Goal: Communication & Community: Answer question/provide support

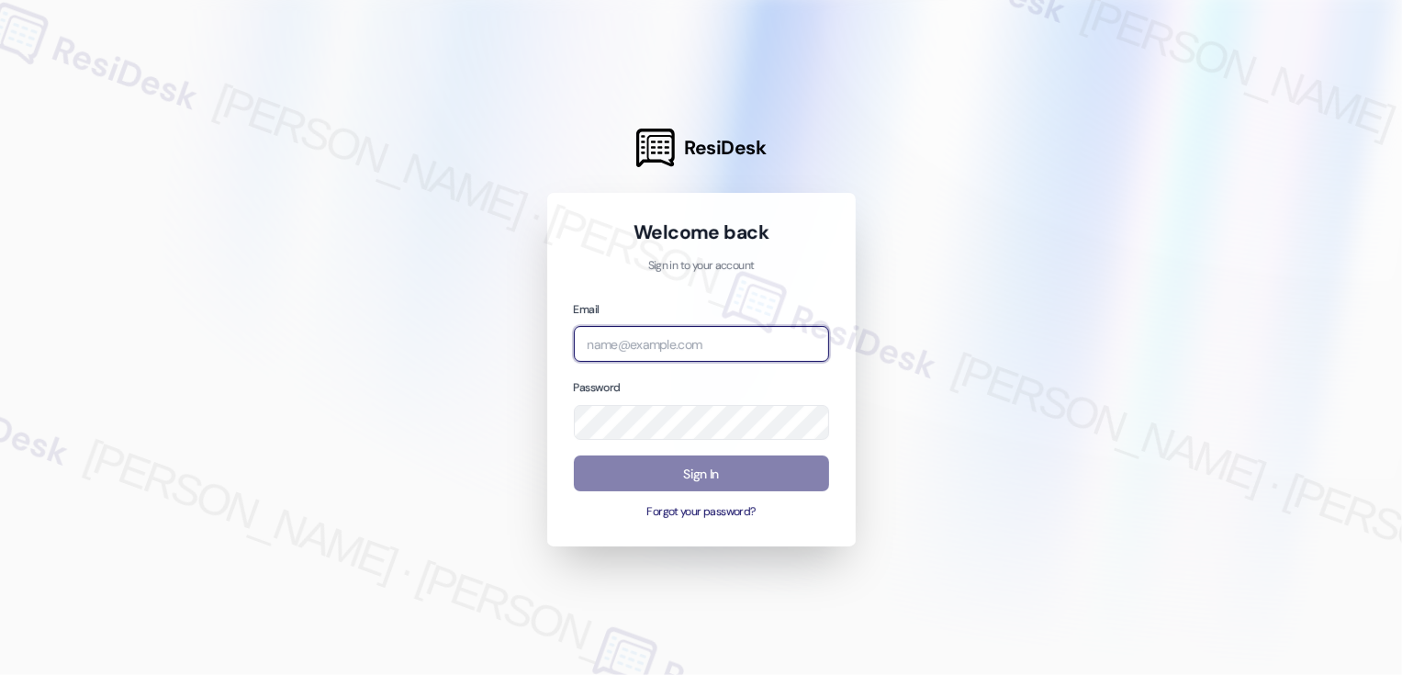
click at [612, 350] on input "email" at bounding box center [701, 344] width 255 height 36
type input "[EMAIL_ADDRESS][PERSON_NAME][PERSON_NAME][DOMAIN_NAME]"
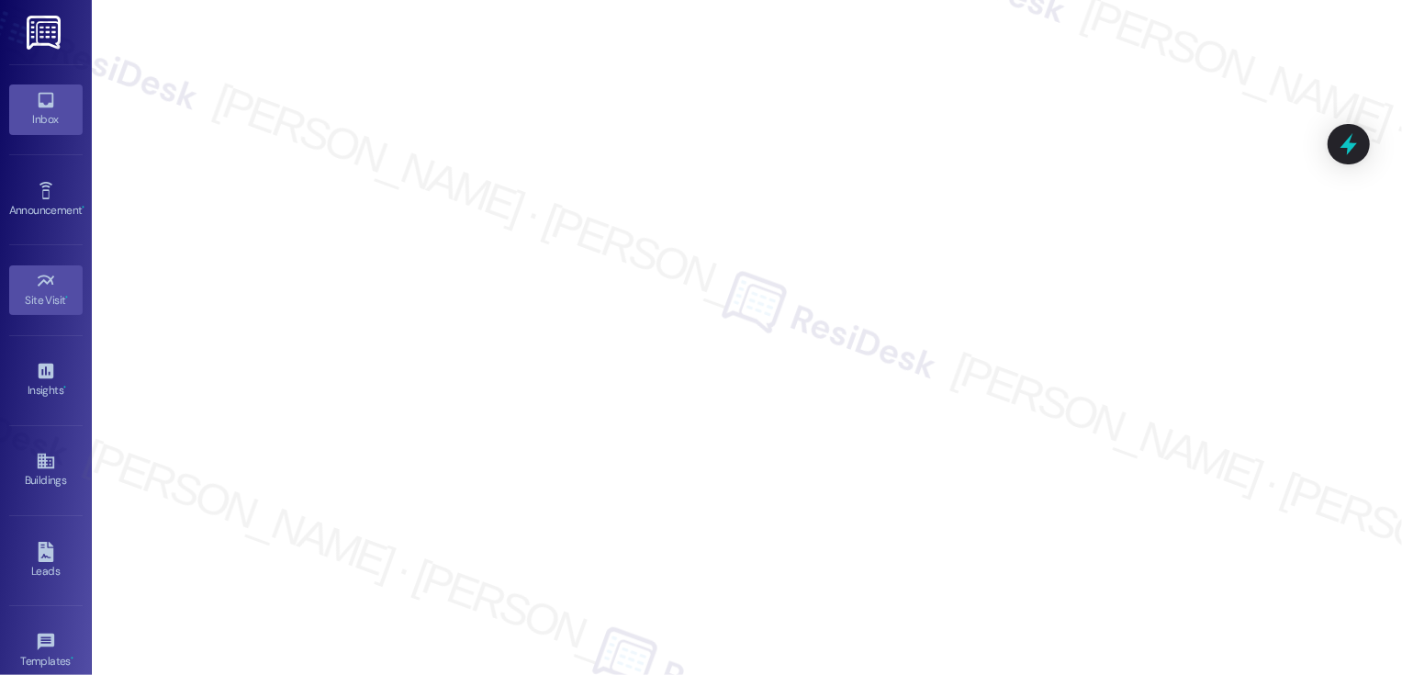
click at [55, 111] on div "Inbox" at bounding box center [46, 119] width 92 height 18
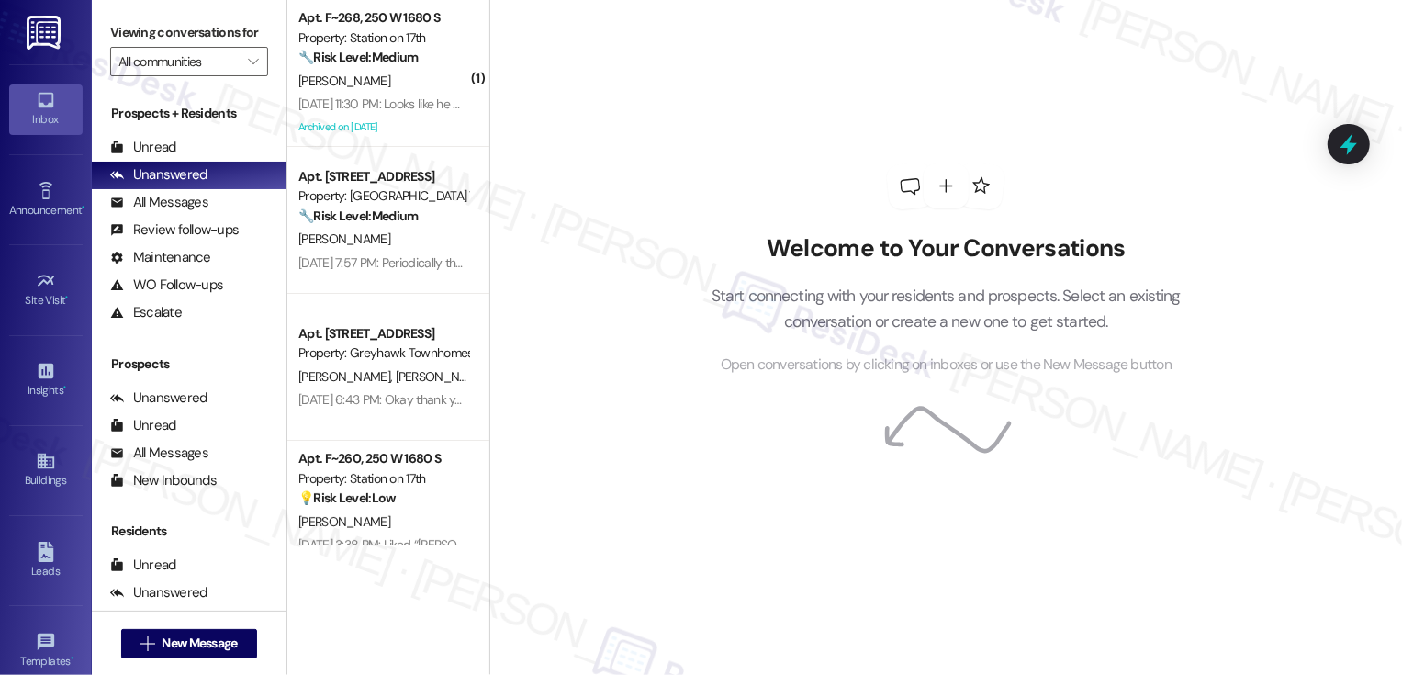
click at [610, 463] on div "Welcome to Your Conversations Start connecting with your residents and prospect…" at bounding box center [945, 337] width 913 height 675
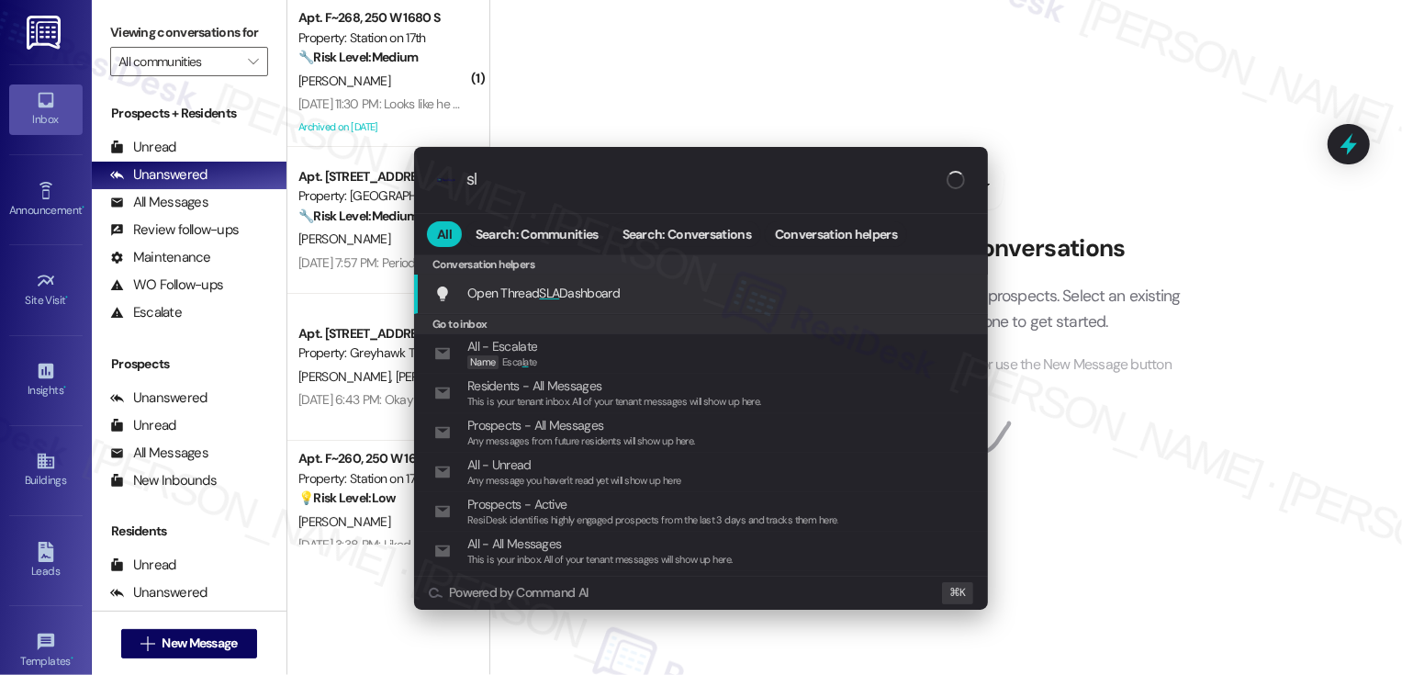
type input "sla"
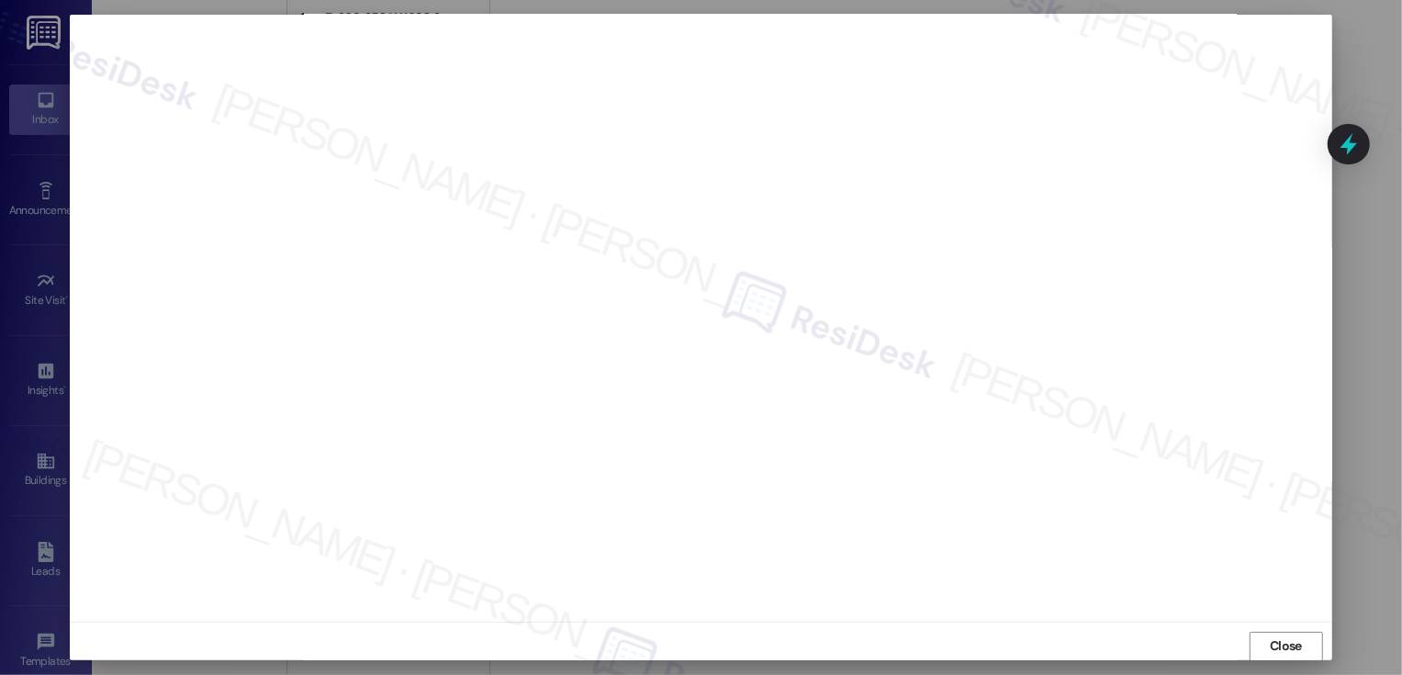
scroll to position [10, 0]
